Goal: Information Seeking & Learning: Learn about a topic

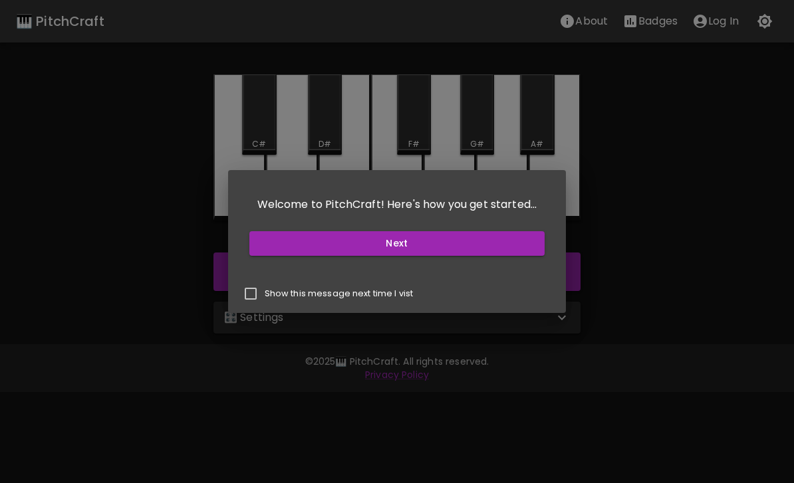
click at [448, 247] on button "Next" at bounding box center [397, 243] width 296 height 25
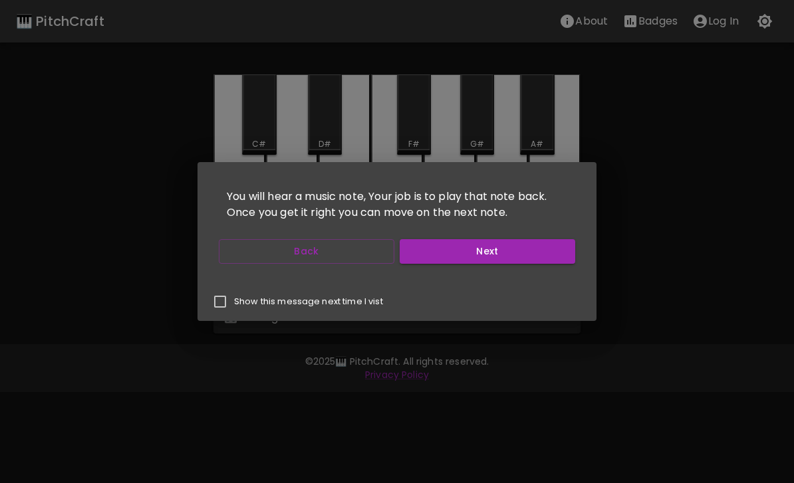
click at [522, 250] on button "Next" at bounding box center [486, 251] width 175 height 25
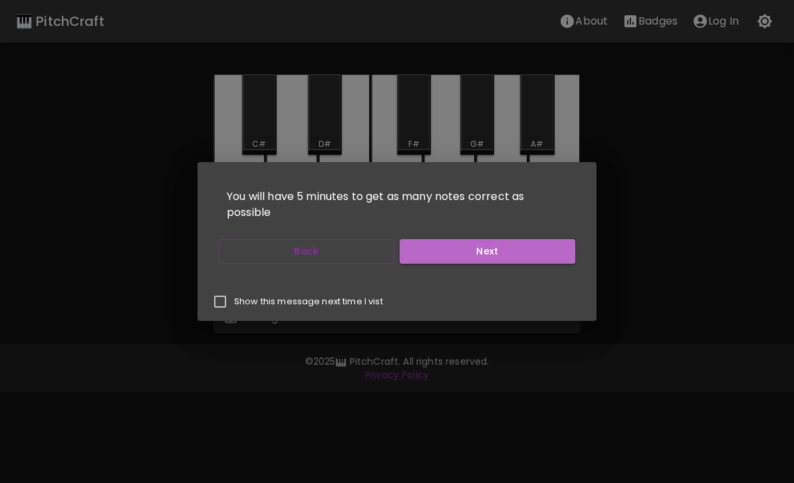
click at [448, 255] on button "Next" at bounding box center [486, 251] width 175 height 25
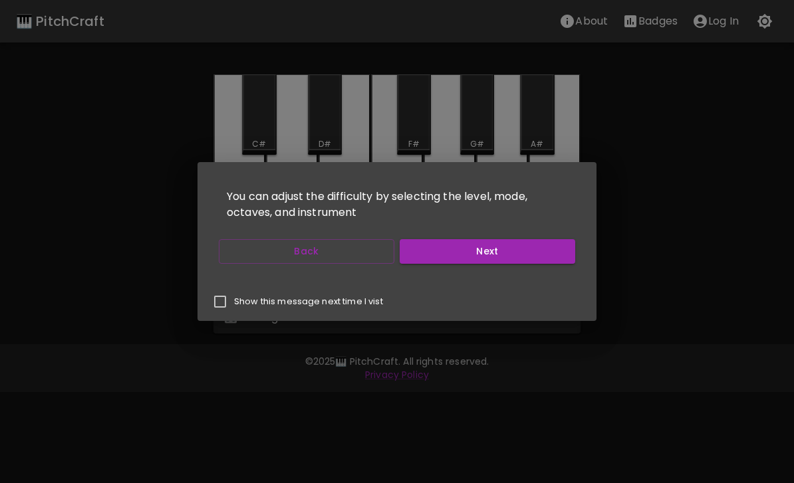
click at [552, 257] on button "Next" at bounding box center [486, 251] width 175 height 25
click at [539, 251] on button "Start Playing" at bounding box center [486, 251] width 175 height 25
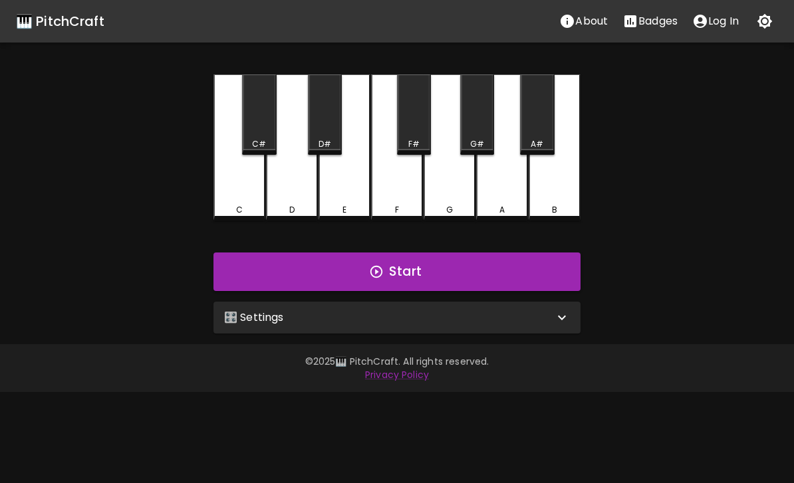
click at [542, 272] on button "Start" at bounding box center [396, 272] width 367 height 39
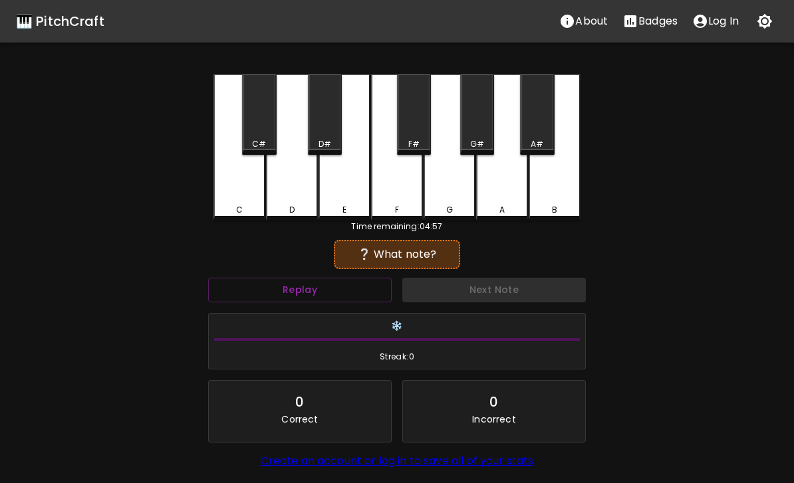
click at [402, 189] on div "F" at bounding box center [397, 147] width 52 height 146
click at [394, 196] on div "F" at bounding box center [397, 147] width 52 height 146
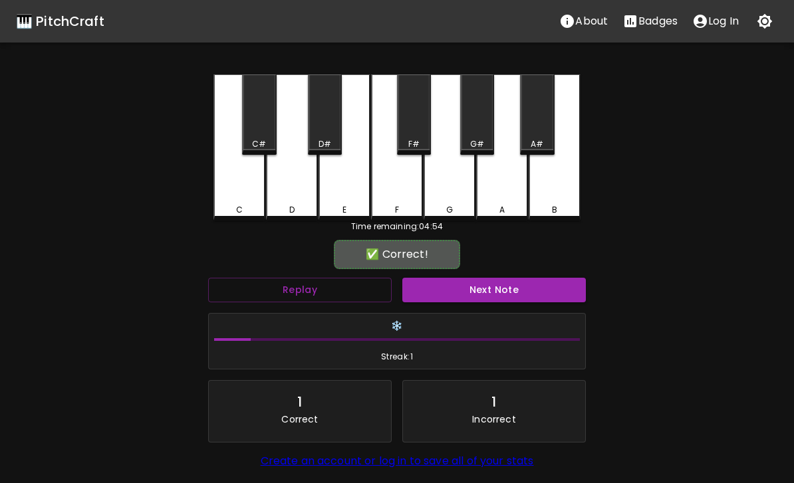
click at [550, 179] on div "B" at bounding box center [554, 147] width 52 height 146
click at [534, 293] on button "Next Note" at bounding box center [493, 290] width 183 height 25
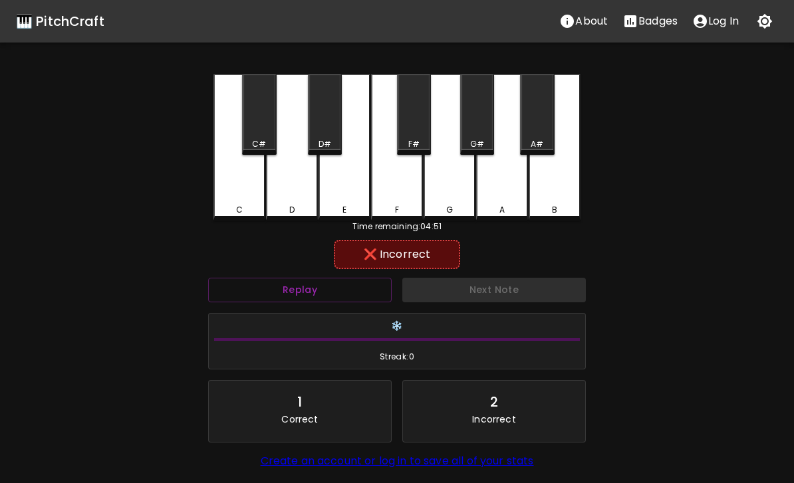
click at [410, 180] on div "F" at bounding box center [397, 147] width 52 height 146
click at [460, 191] on div "G" at bounding box center [449, 147] width 52 height 146
click at [360, 177] on div "E" at bounding box center [344, 147] width 52 height 146
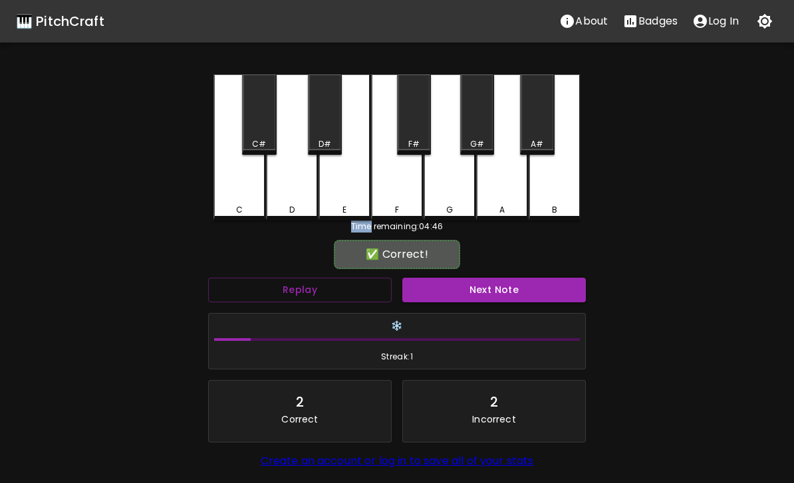
click at [540, 290] on button "Next Note" at bounding box center [493, 290] width 183 height 25
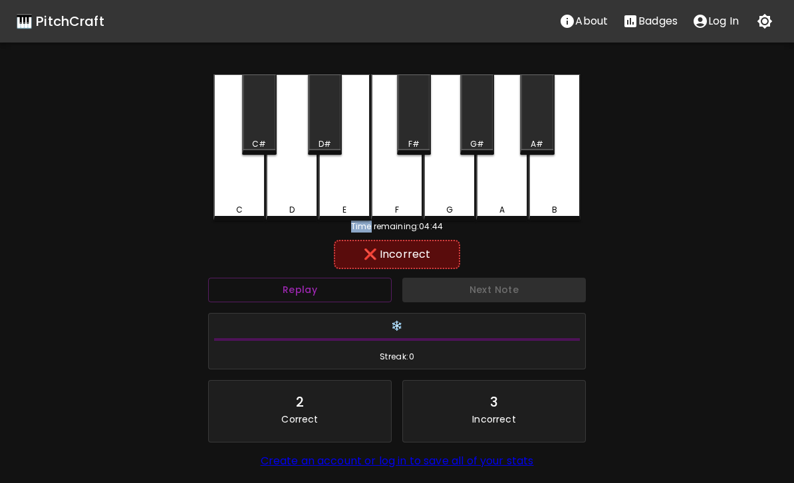
click at [451, 156] on div "G" at bounding box center [449, 147] width 52 height 146
click at [393, 163] on div "F" at bounding box center [397, 147] width 52 height 146
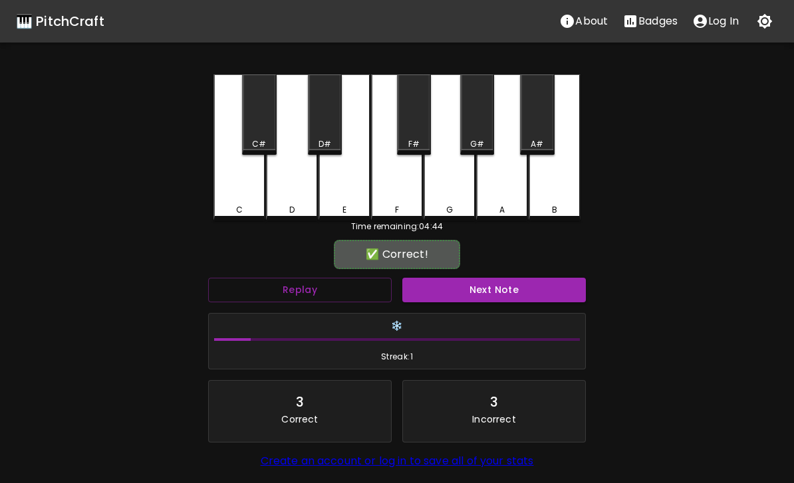
click at [311, 178] on div "D" at bounding box center [292, 147] width 52 height 146
click at [522, 284] on button "Next Note" at bounding box center [493, 290] width 183 height 25
click at [518, 284] on button "Next Note" at bounding box center [493, 290] width 183 height 25
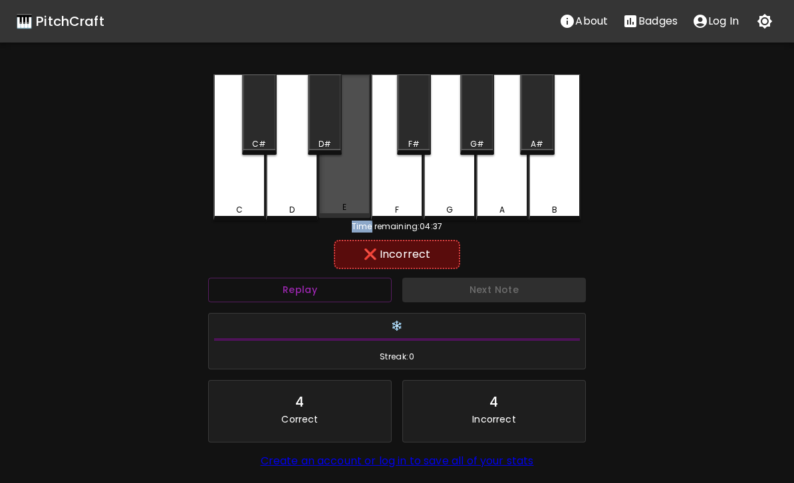
click at [359, 181] on div "E" at bounding box center [344, 146] width 52 height 144
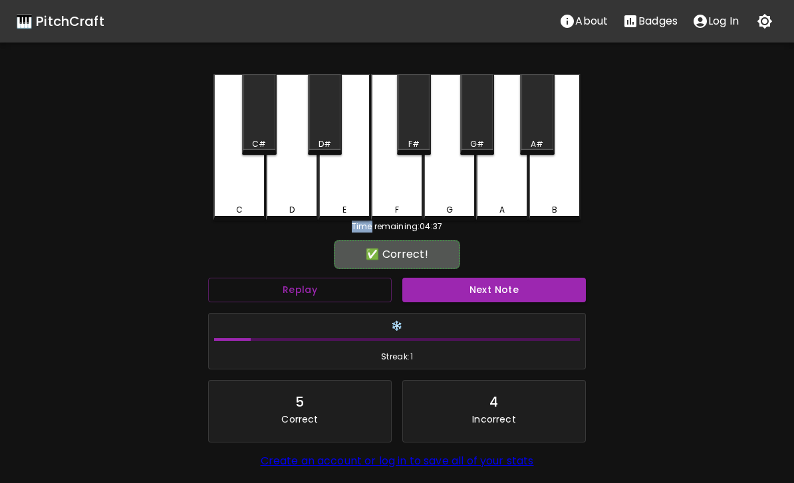
click at [496, 289] on button "Next Note" at bounding box center [493, 290] width 183 height 25
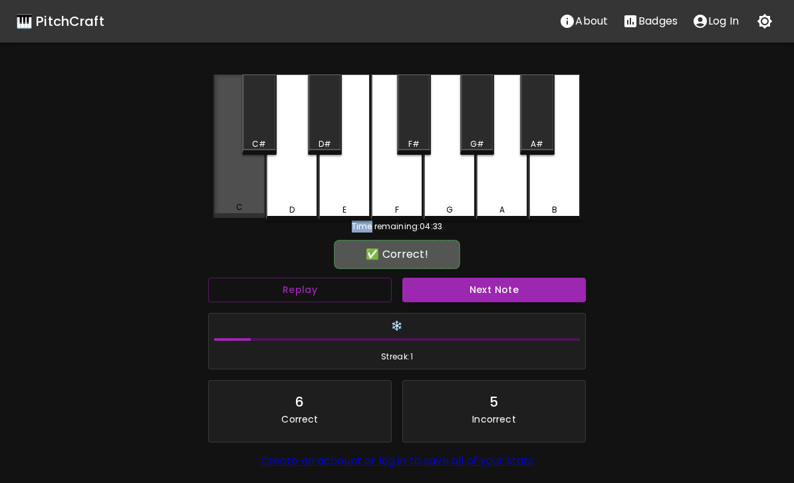
click at [255, 199] on div "C" at bounding box center [239, 146] width 52 height 144
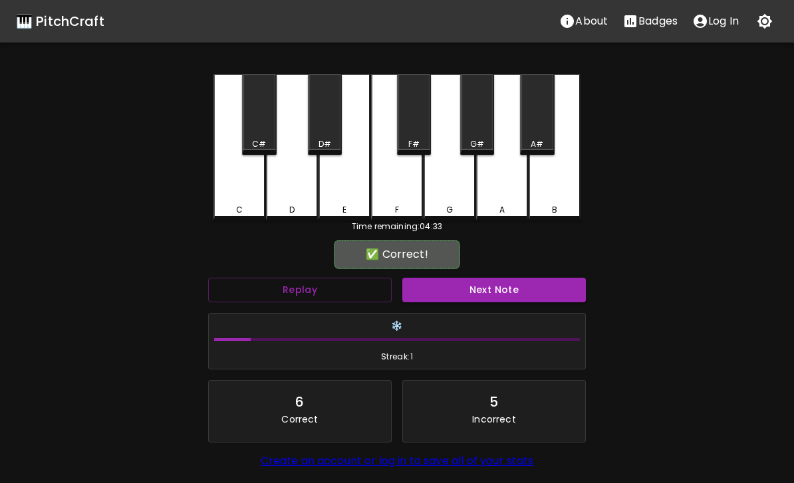
click at [512, 292] on button "Next Note" at bounding box center [493, 290] width 183 height 25
click at [520, 293] on button "Next Note" at bounding box center [493, 290] width 183 height 25
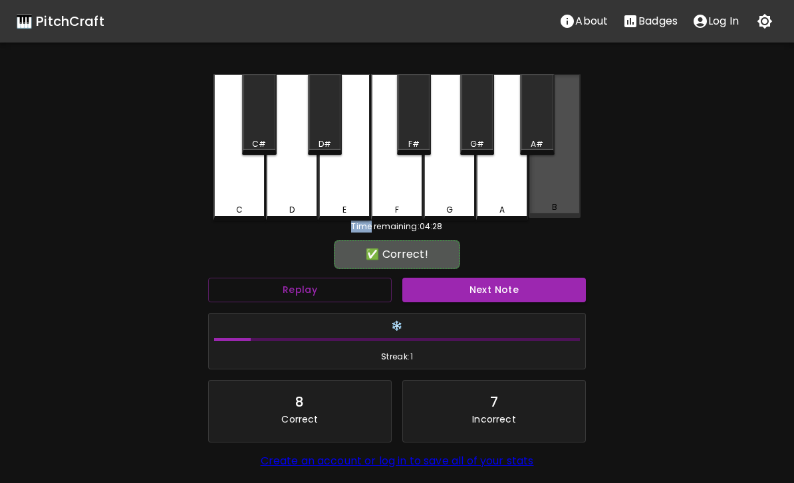
click at [557, 199] on div "B" at bounding box center [554, 146] width 52 height 144
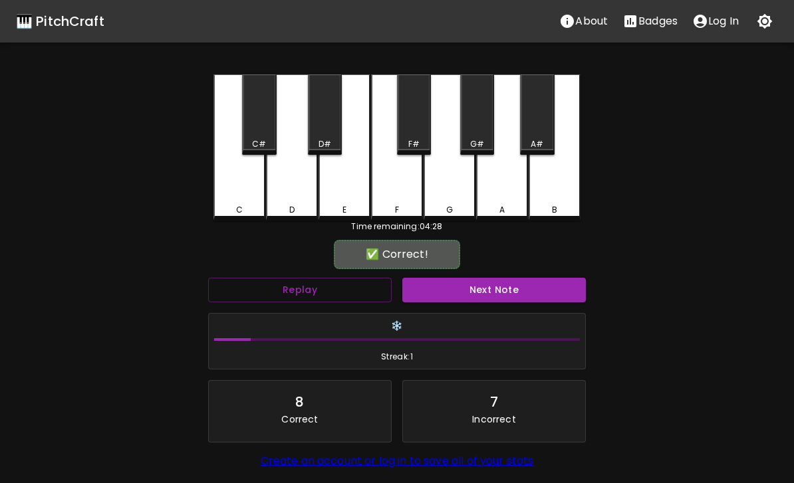
click at [523, 284] on button "Next Note" at bounding box center [493, 290] width 183 height 25
click at [512, 281] on button "Next Note" at bounding box center [493, 290] width 183 height 25
click at [456, 292] on button "Next Note" at bounding box center [493, 290] width 183 height 25
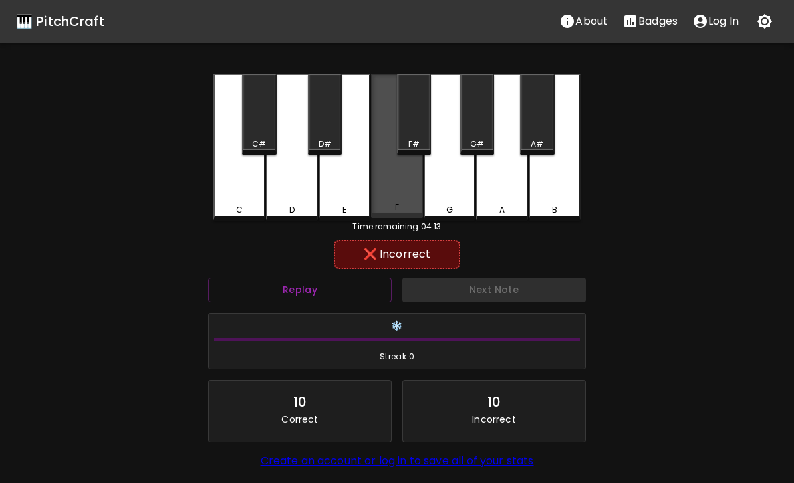
click at [407, 191] on div "F" at bounding box center [397, 146] width 52 height 144
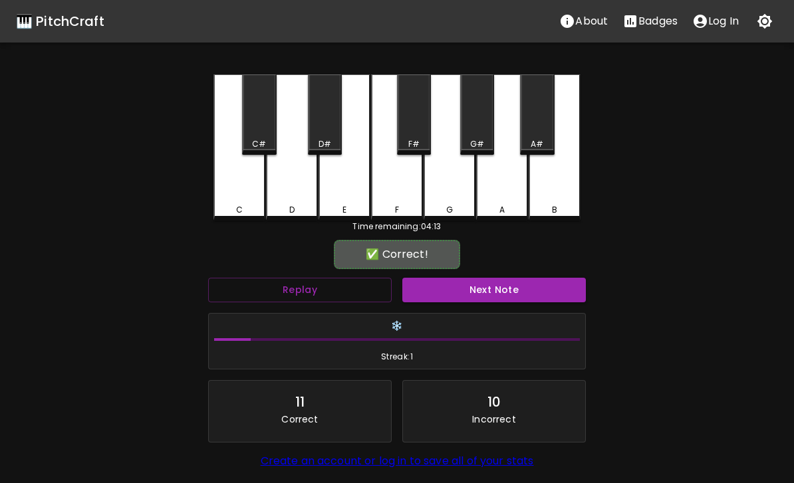
click at [298, 195] on div "D" at bounding box center [292, 147] width 52 height 146
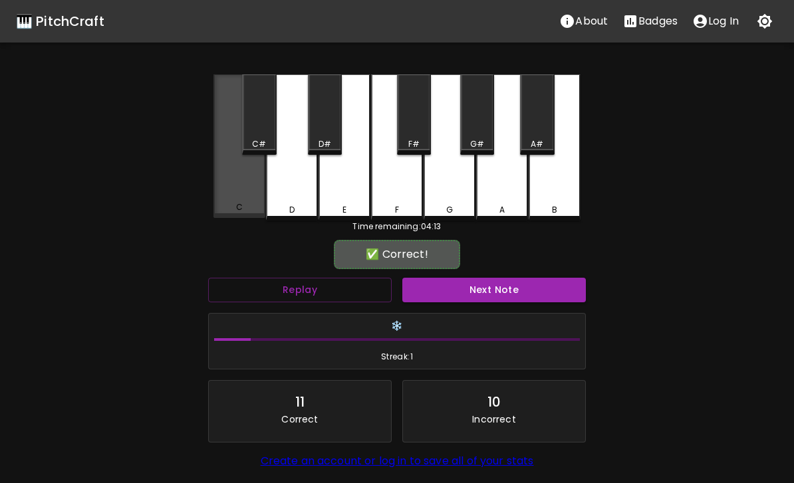
click at [247, 201] on div "C" at bounding box center [239, 146] width 52 height 144
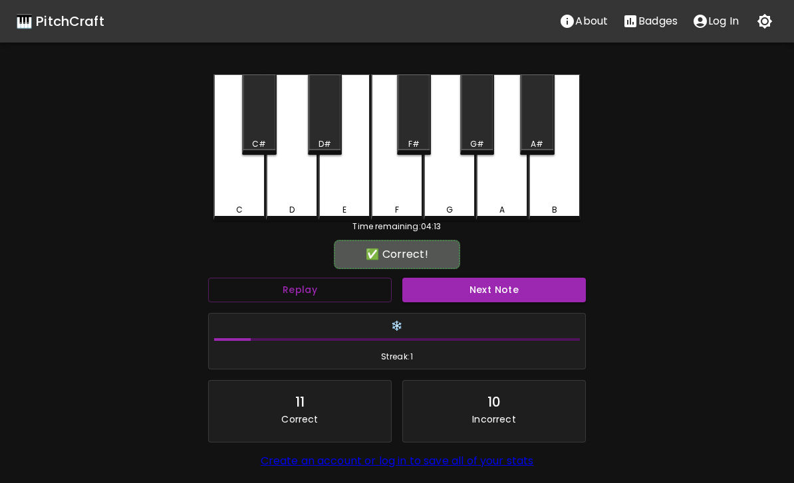
click at [286, 183] on div "D" at bounding box center [292, 147] width 52 height 146
click at [463, 292] on button "Next Note" at bounding box center [493, 290] width 183 height 25
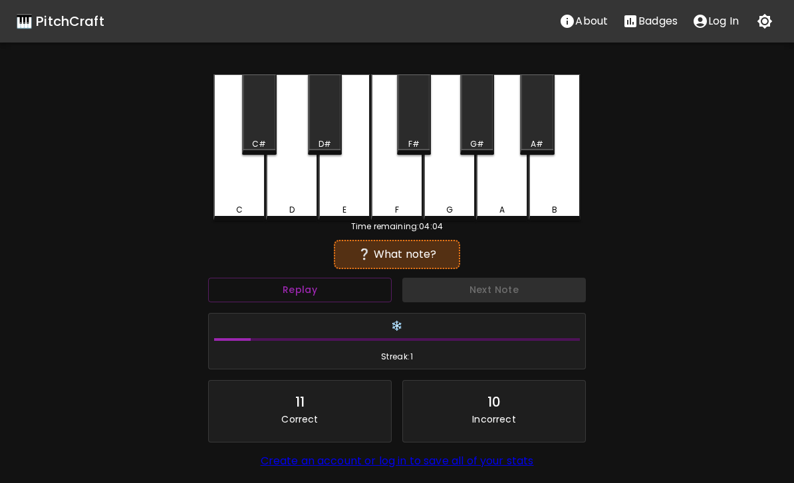
click at [372, 292] on button "Replay" at bounding box center [299, 290] width 183 height 25
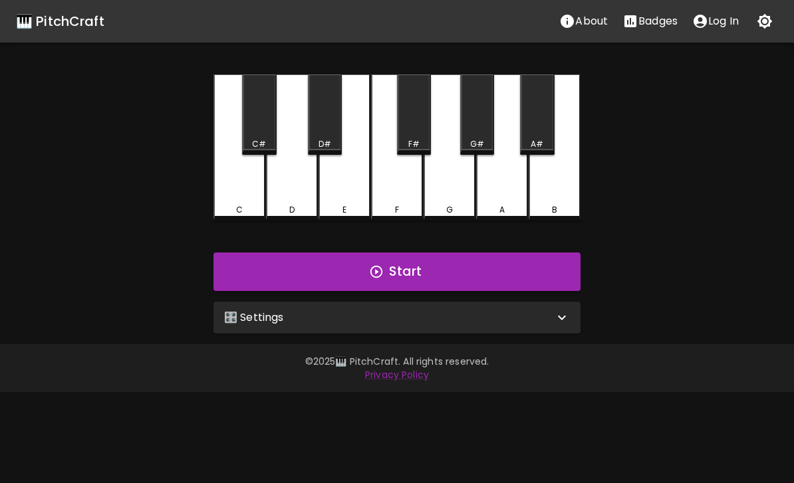
click at [237, 189] on div "C" at bounding box center [239, 147] width 52 height 146
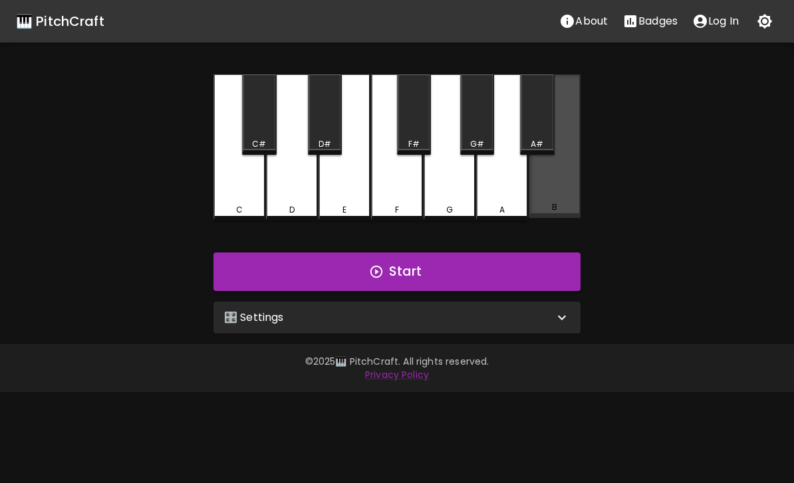
click at [560, 191] on div "B" at bounding box center [554, 146] width 52 height 144
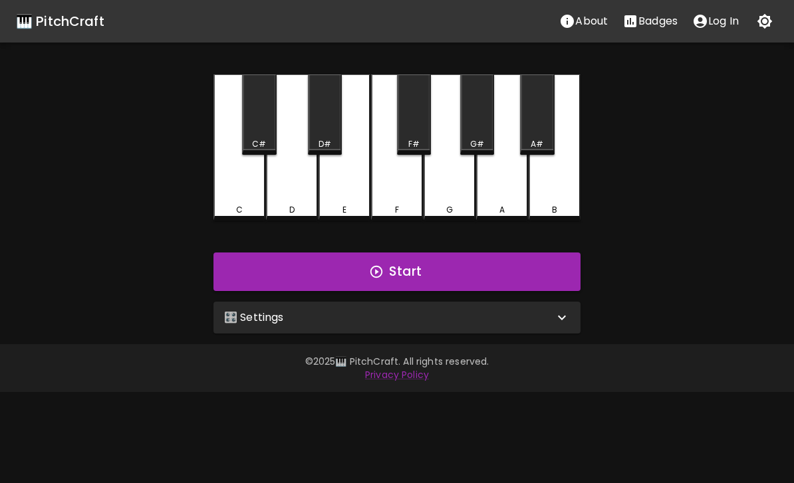
click at [259, 193] on div "C" at bounding box center [239, 147] width 52 height 146
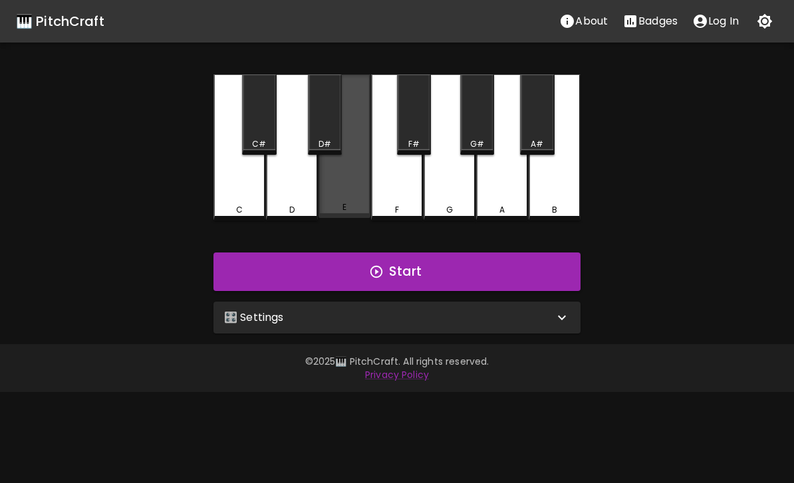
click at [342, 187] on div "E" at bounding box center [344, 146] width 52 height 144
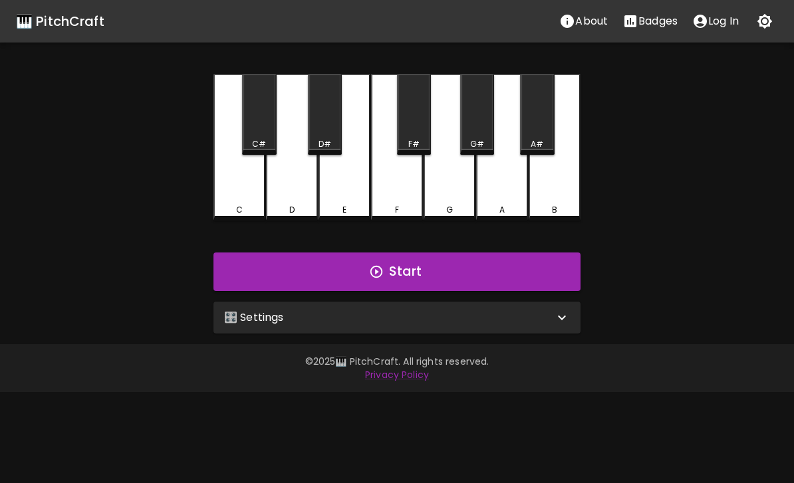
click at [249, 187] on div "C" at bounding box center [239, 147] width 52 height 146
click at [302, 181] on div "D" at bounding box center [292, 147] width 52 height 146
click at [345, 180] on div "E" at bounding box center [344, 147] width 52 height 146
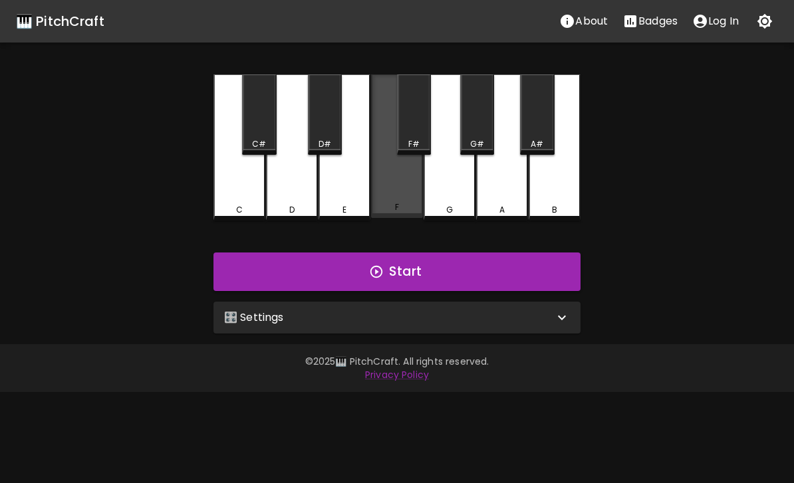
click at [403, 182] on div "F" at bounding box center [397, 146] width 52 height 144
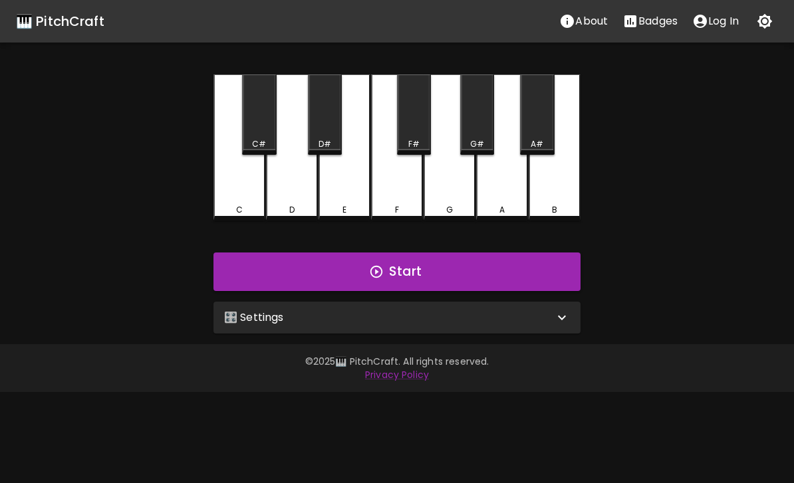
click at [457, 185] on div "G" at bounding box center [449, 147] width 52 height 146
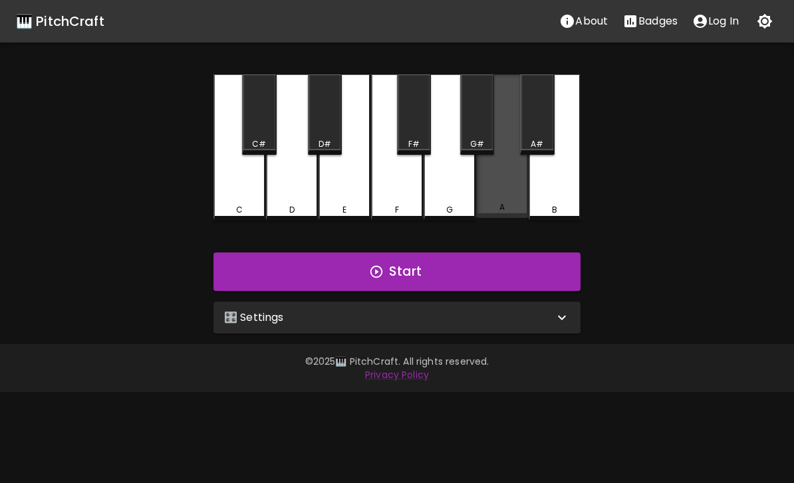
click at [512, 194] on div "A" at bounding box center [502, 146] width 52 height 144
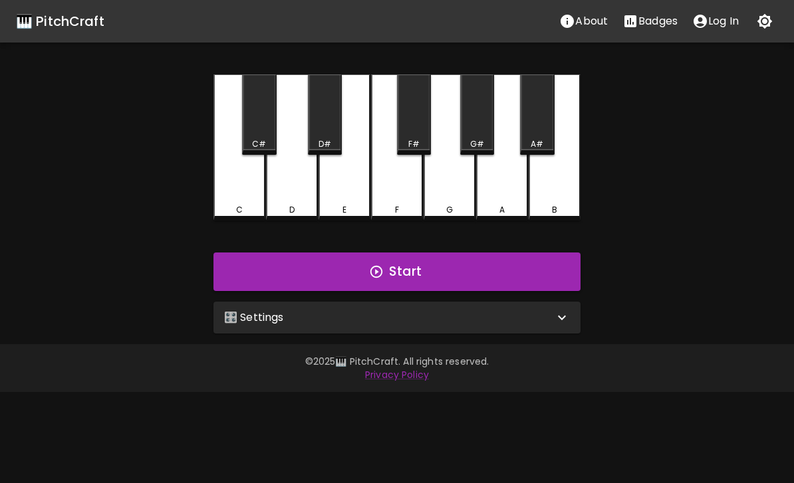
click at [558, 195] on div "B" at bounding box center [554, 147] width 52 height 146
click at [269, 126] on div "C#" at bounding box center [259, 114] width 34 height 80
click at [328, 123] on div "D#" at bounding box center [325, 114] width 34 height 80
click at [416, 124] on div "F#" at bounding box center [414, 114] width 34 height 80
click at [487, 125] on div "G#" at bounding box center [477, 114] width 34 height 80
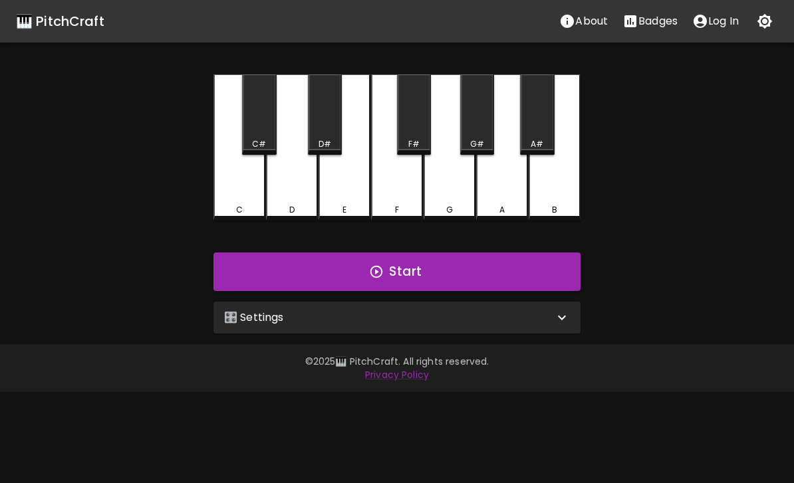
click at [546, 130] on div "A#" at bounding box center [537, 114] width 34 height 80
click at [482, 271] on button "Start" at bounding box center [396, 272] width 367 height 39
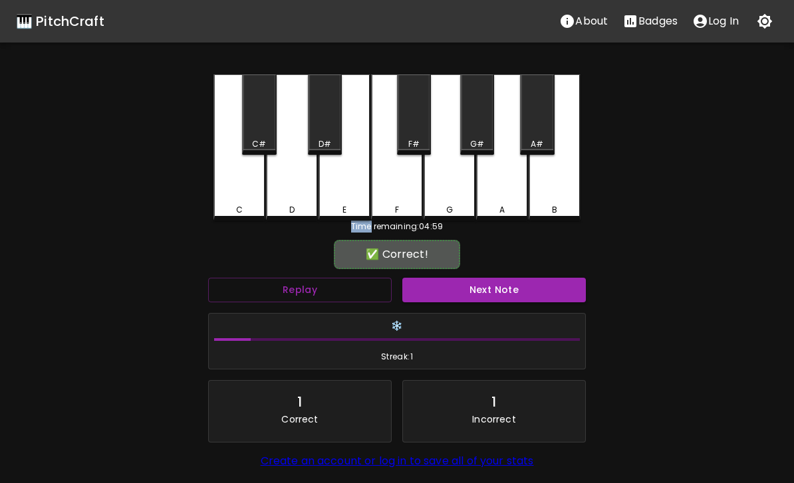
click at [508, 286] on button "Next Note" at bounding box center [493, 290] width 183 height 25
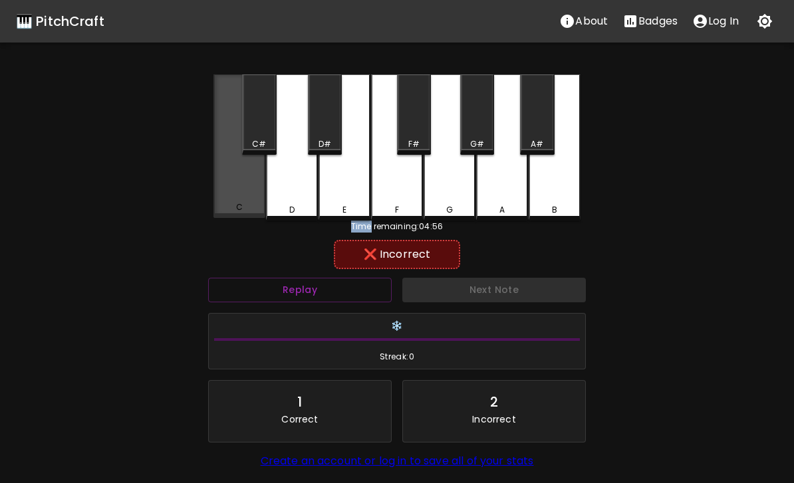
click at [263, 185] on div "C" at bounding box center [239, 146] width 52 height 144
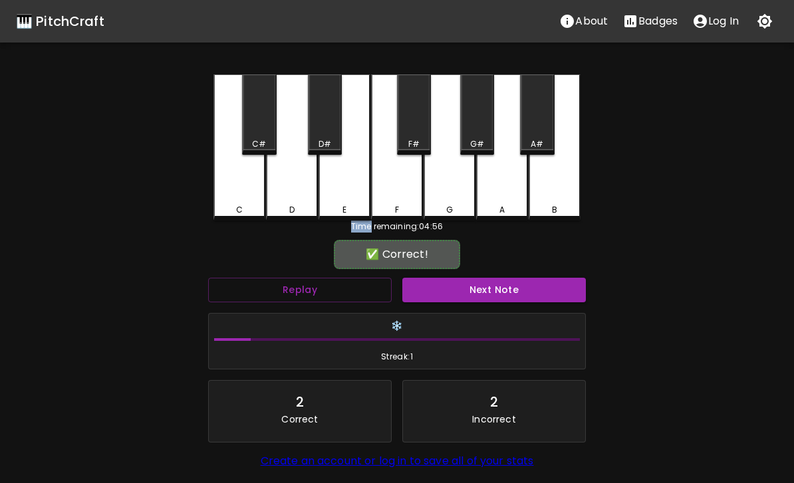
click at [492, 294] on button "Next Note" at bounding box center [493, 290] width 183 height 25
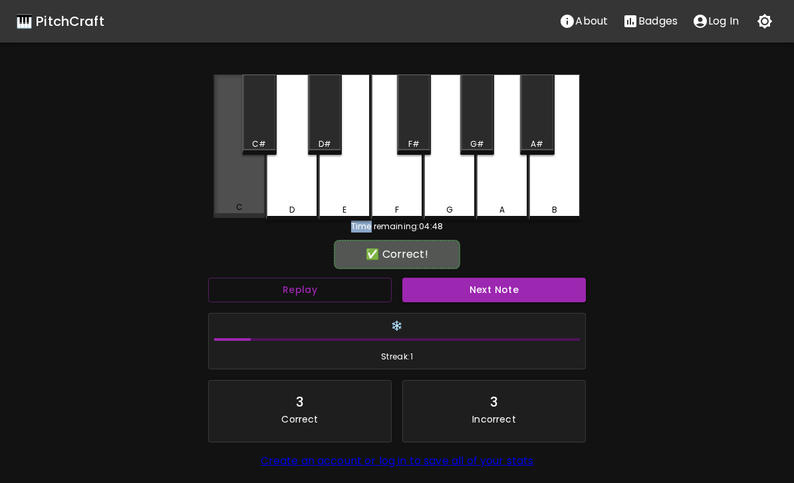
click at [256, 203] on div "C" at bounding box center [239, 146] width 52 height 144
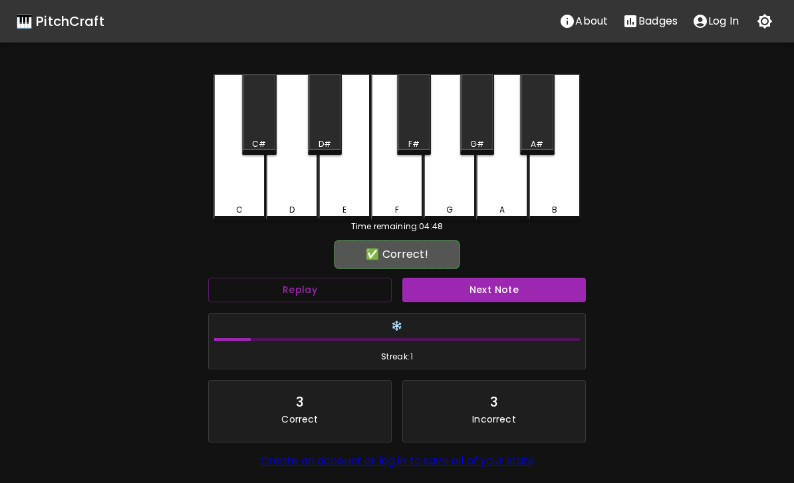
click at [472, 300] on button "Next Note" at bounding box center [493, 290] width 183 height 25
click at [490, 286] on button "Next Note" at bounding box center [493, 290] width 183 height 25
click at [478, 288] on button "Next Note" at bounding box center [493, 290] width 183 height 25
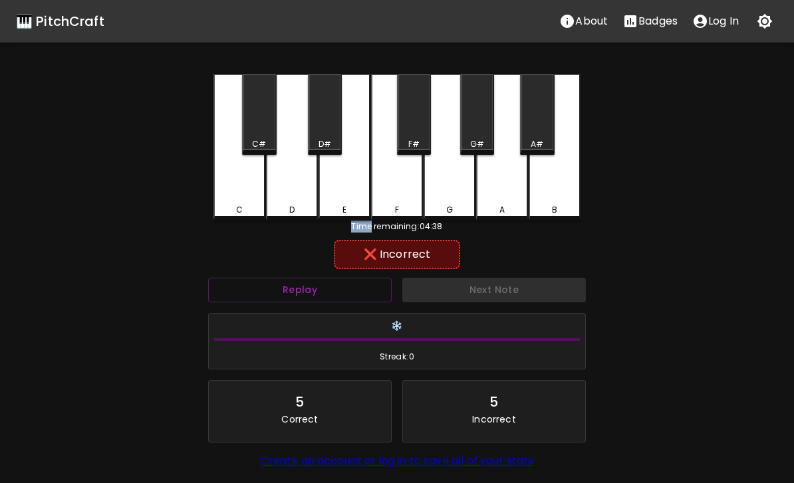
click at [266, 131] on div "C#" at bounding box center [259, 114] width 34 height 80
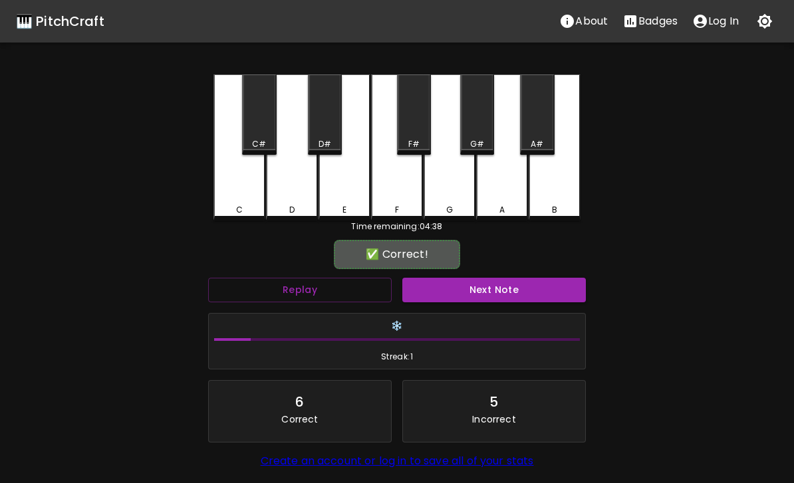
click at [292, 163] on div "D" at bounding box center [292, 147] width 52 height 146
click at [465, 294] on button "Next Note" at bounding box center [493, 290] width 183 height 25
click at [482, 295] on button "Next Note" at bounding box center [493, 290] width 183 height 25
